Goal: Manage account settings

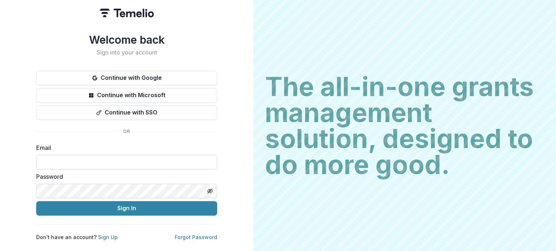
click at [95, 163] on input at bounding box center [126, 162] width 181 height 14
type input "**********"
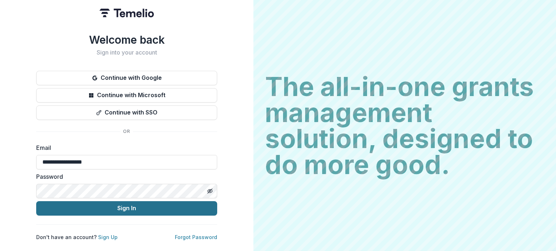
click at [107, 204] on button "Sign In" at bounding box center [126, 208] width 181 height 14
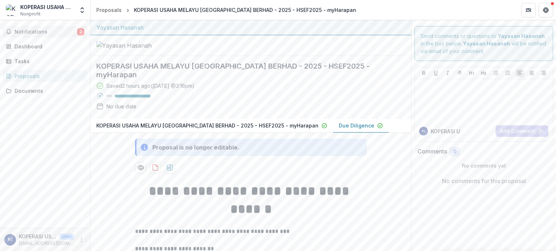
click at [39, 31] on span "Notifications" at bounding box center [45, 32] width 63 height 6
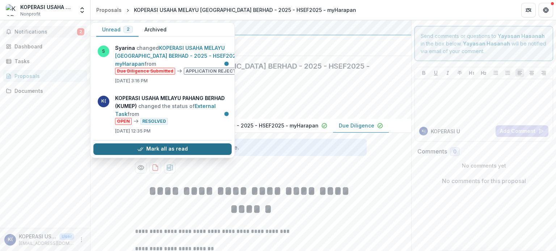
click at [196, 146] on button "Mark all as read" at bounding box center [162, 149] width 138 height 12
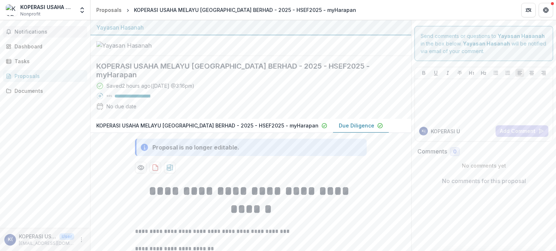
click at [252, 56] on div at bounding box center [250, 45] width 321 height 21
click at [19, 58] on div "Tasks" at bounding box center [47, 62] width 67 height 8
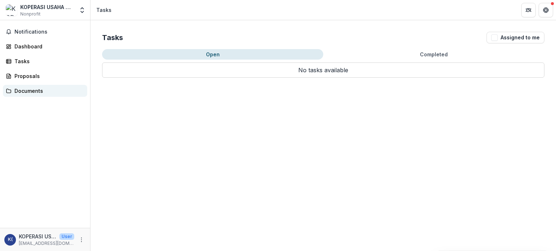
click at [22, 89] on div "Documents" at bounding box center [47, 91] width 67 height 8
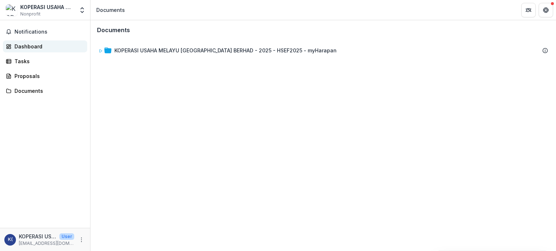
click at [25, 44] on div "Dashboard" at bounding box center [47, 47] width 67 height 8
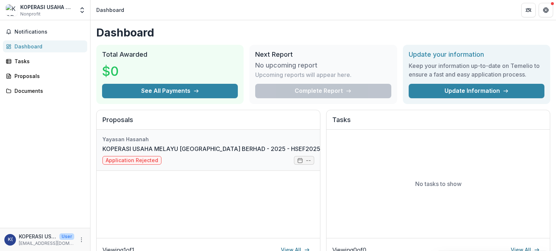
click at [133, 149] on link "KOPERASI USAHA MELAYU [GEOGRAPHIC_DATA] BERHAD - 2025 - HSEF2025 - myHarapan" at bounding box center [229, 149] width 254 height 9
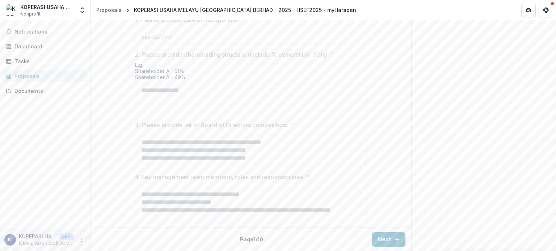
scroll to position [368, 0]
click at [395, 237] on button "Next" at bounding box center [389, 240] width 34 height 14
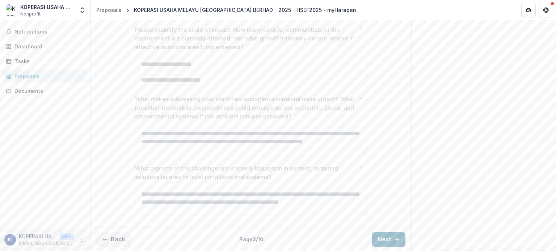
click at [395, 237] on button "Next" at bounding box center [389, 240] width 34 height 14
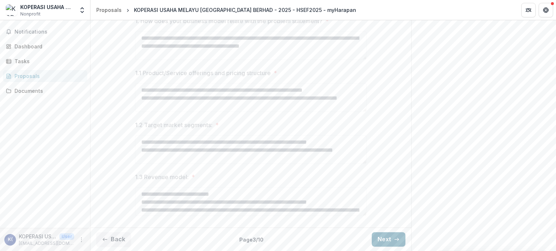
click at [395, 237] on button "Next" at bounding box center [389, 240] width 34 height 14
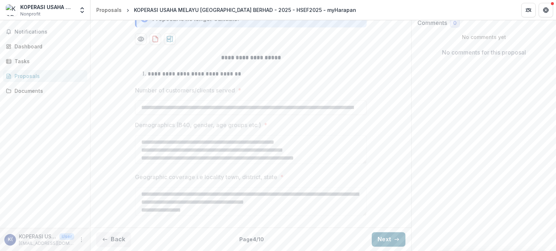
click at [395, 237] on button "Next" at bounding box center [389, 240] width 34 height 14
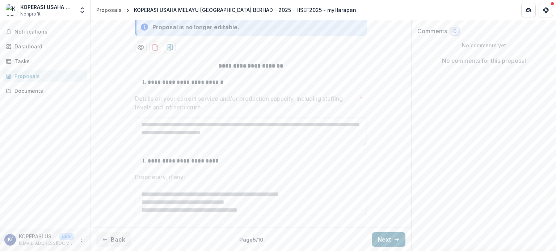
click at [395, 237] on button "Next" at bounding box center [389, 240] width 34 height 14
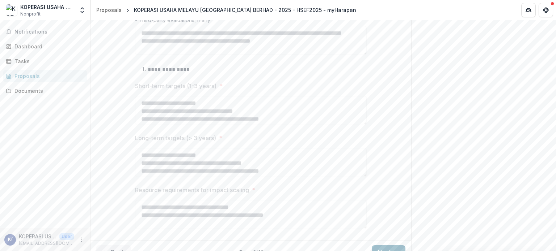
scroll to position [467, 0]
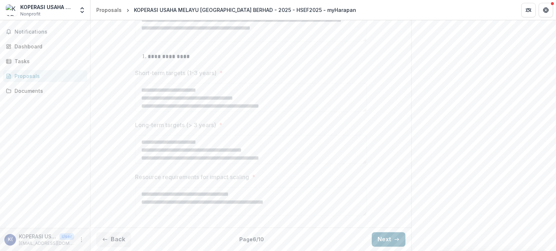
click at [395, 237] on button "Next" at bounding box center [389, 240] width 34 height 14
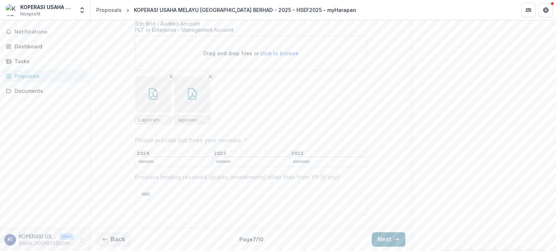
click at [395, 237] on icon "button" at bounding box center [397, 240] width 6 height 6
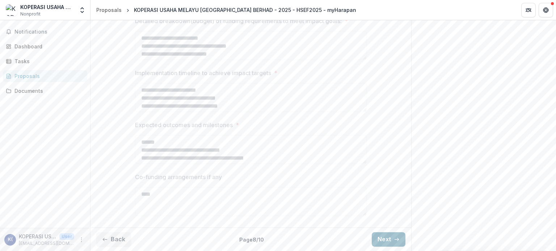
scroll to position [238, 0]
click at [395, 237] on button "Next" at bounding box center [389, 240] width 34 height 14
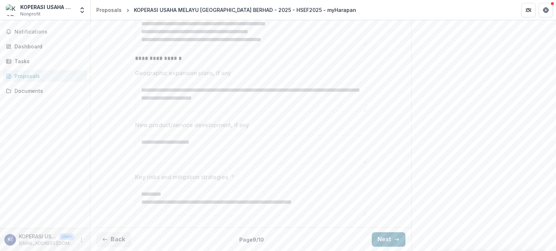
click at [395, 237] on button "Next" at bounding box center [389, 240] width 34 height 14
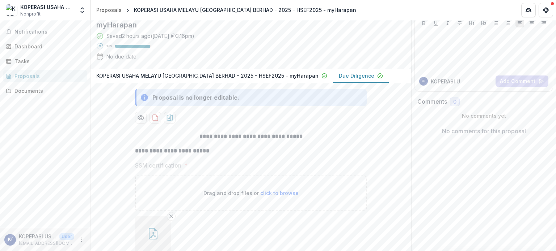
scroll to position [0, 0]
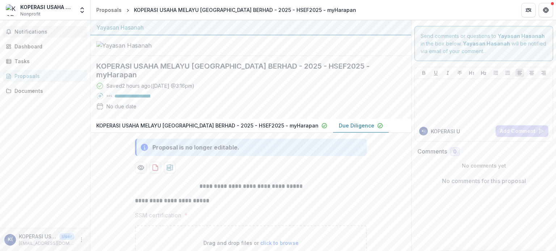
click at [49, 34] on span "Notifications" at bounding box center [49, 32] width 70 height 6
click at [60, 16] on div "KOPERASI USAHA MELAYU [GEOGRAPHIC_DATA] BERHAD Nonprofit" at bounding box center [47, 10] width 54 height 14
click at [44, 31] on span "Notifications" at bounding box center [49, 32] width 70 height 6
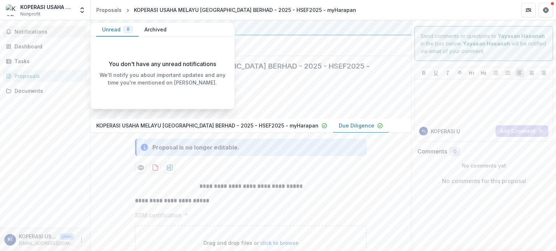
click at [118, 29] on button "Unread 0" at bounding box center [117, 30] width 42 height 14
click at [157, 28] on button "Archived" at bounding box center [156, 30] width 34 height 14
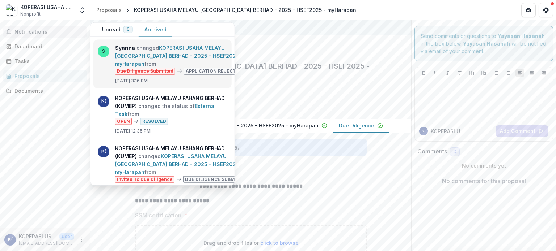
click at [173, 52] on link "KOPERASI USAHA MELAYU [GEOGRAPHIC_DATA] BERHAD - 2025 - HSEF2025 - myHarapan" at bounding box center [179, 56] width 128 height 22
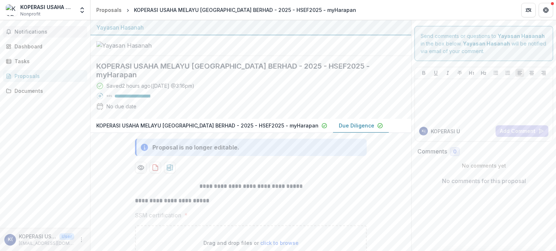
click at [40, 33] on span "Notifications" at bounding box center [49, 32] width 70 height 6
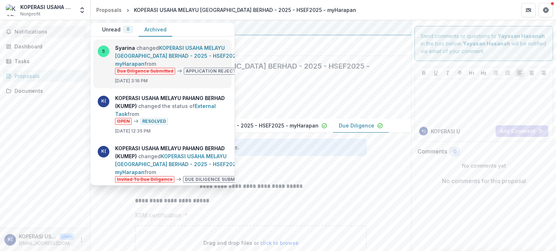
click at [197, 67] on link "KOPERASI USAHA MELAYU [GEOGRAPHIC_DATA] BERHAD - 2025 - HSEF2025 - myHarapan" at bounding box center [179, 56] width 128 height 22
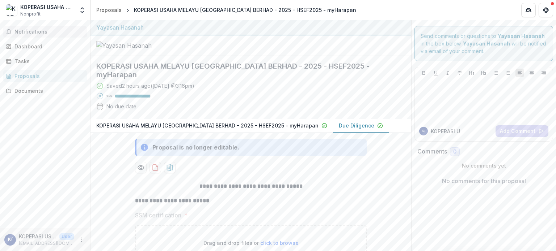
click at [42, 31] on span "Notifications" at bounding box center [49, 32] width 70 height 6
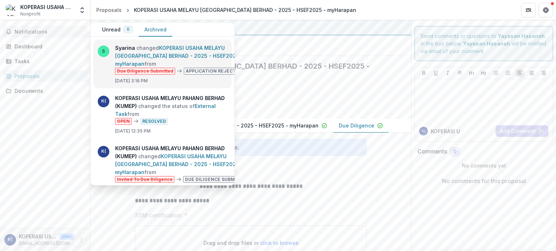
click at [165, 67] on link "KOPERASI USAHA MELAYU [GEOGRAPHIC_DATA] BERHAD - 2025 - HSEF2025 - myHarapan" at bounding box center [179, 56] width 128 height 22
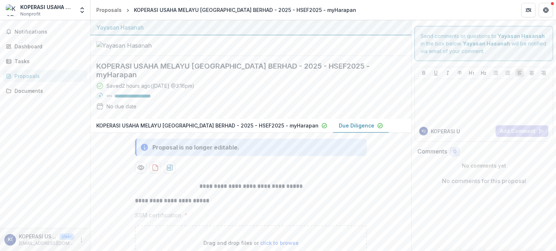
click at [339, 130] on p "Due Diligence" at bounding box center [356, 126] width 35 height 8
click at [137, 171] on icon "Preview f18444e6-a6e3-47f8-9ce5-b7d212582e29-1.pdf" at bounding box center [140, 167] width 7 height 7
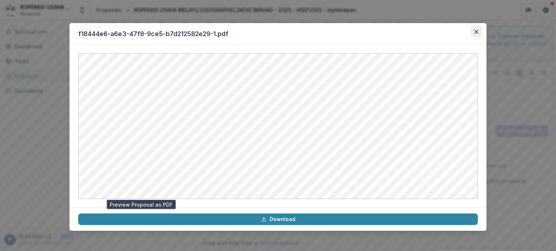
click at [476, 30] on icon "Close" at bounding box center [476, 32] width 4 height 4
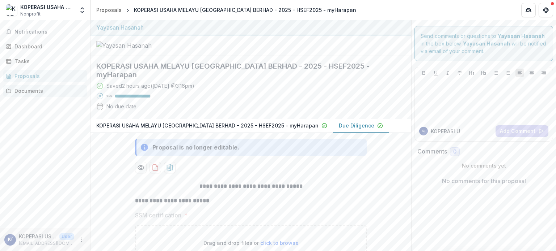
click at [34, 90] on div "Documents" at bounding box center [47, 91] width 67 height 8
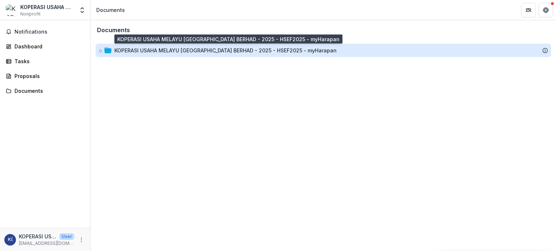
click at [123, 52] on div "KOPERASI USAHA MELAYU [GEOGRAPHIC_DATA] BERHAD - 2025 - HSEF2025 - myHarapan" at bounding box center [225, 51] width 222 height 8
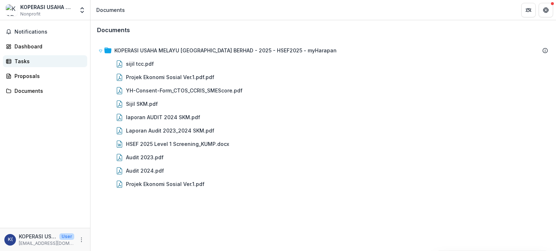
click at [24, 63] on div "Tasks" at bounding box center [47, 62] width 67 height 8
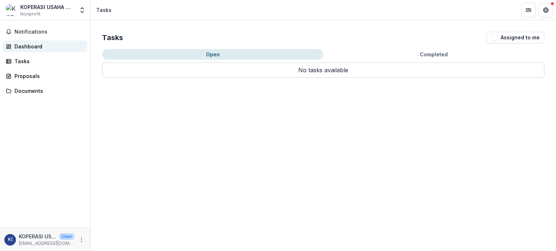
click at [31, 42] on link "Dashboard" at bounding box center [45, 47] width 84 height 12
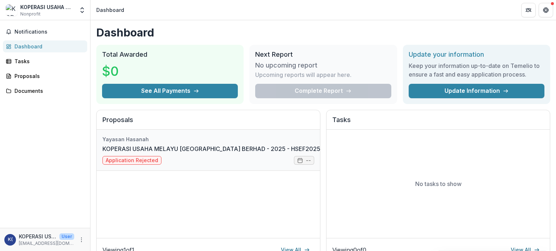
click at [305, 153] on link "KOPERASI USAHA MELAYU [GEOGRAPHIC_DATA] BERHAD - 2025 - HSEF2025 - myHarapan" at bounding box center [229, 149] width 254 height 9
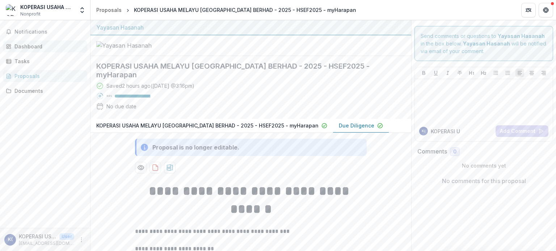
click at [37, 46] on div "Dashboard" at bounding box center [47, 47] width 67 height 8
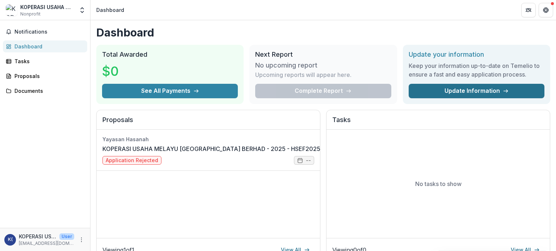
click at [473, 91] on link "Update Information" at bounding box center [476, 91] width 136 height 14
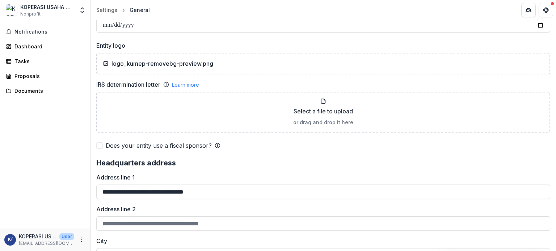
scroll to position [253, 0]
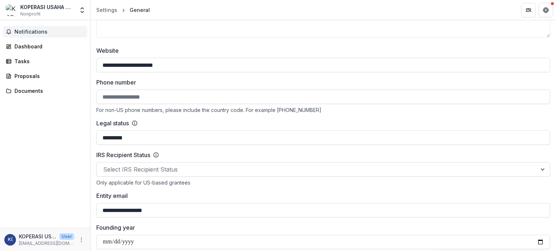
click at [41, 31] on span "Notifications" at bounding box center [49, 32] width 70 height 6
